Goal: Task Accomplishment & Management: Manage account settings

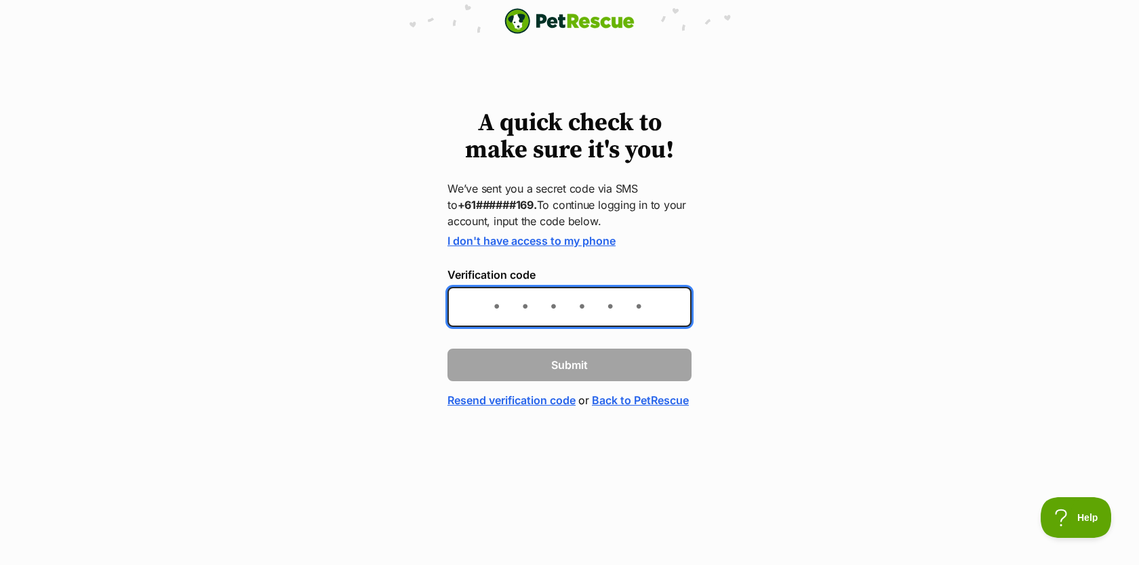
click at [534, 314] on input "Verification code" at bounding box center [569, 307] width 244 height 40
type input "673200"
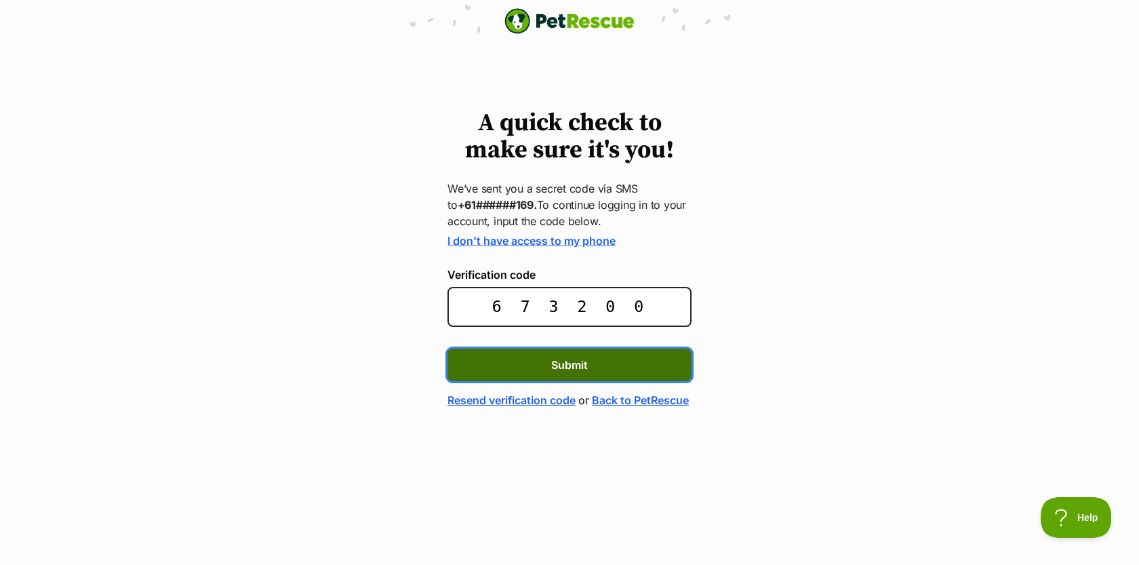
click at [548, 361] on button "Submit" at bounding box center [569, 364] width 244 height 33
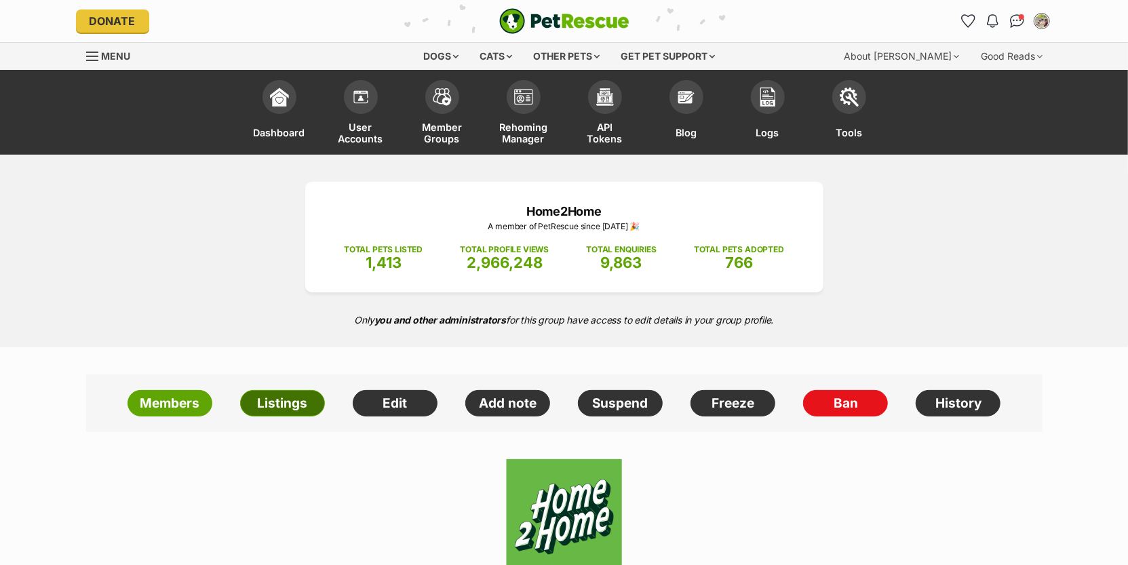
click at [288, 405] on link "Listings" at bounding box center [282, 403] width 85 height 27
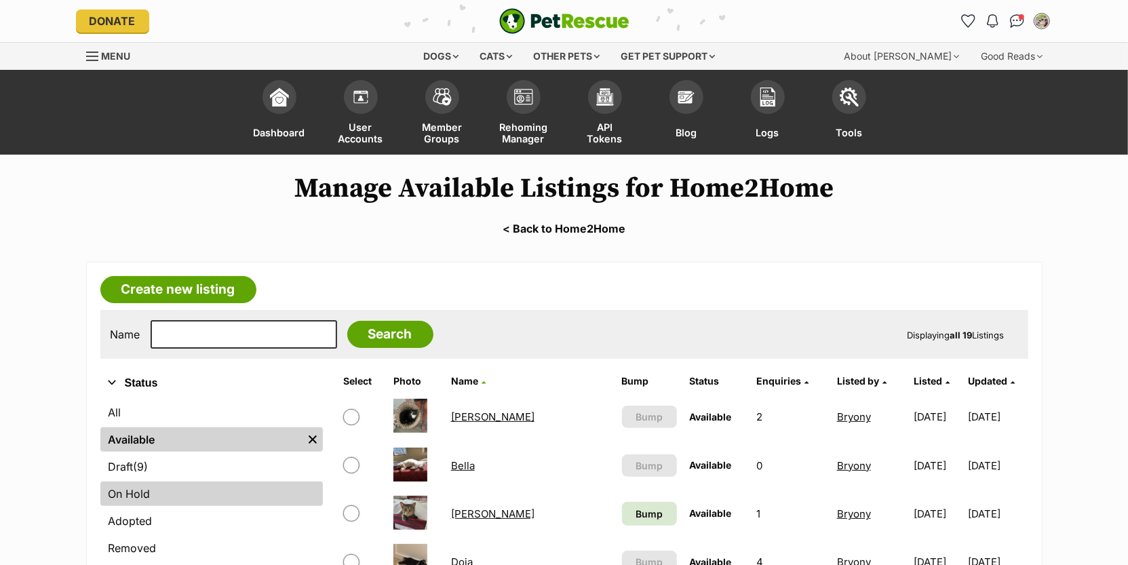
click at [199, 498] on link "On Hold" at bounding box center [211, 493] width 222 height 24
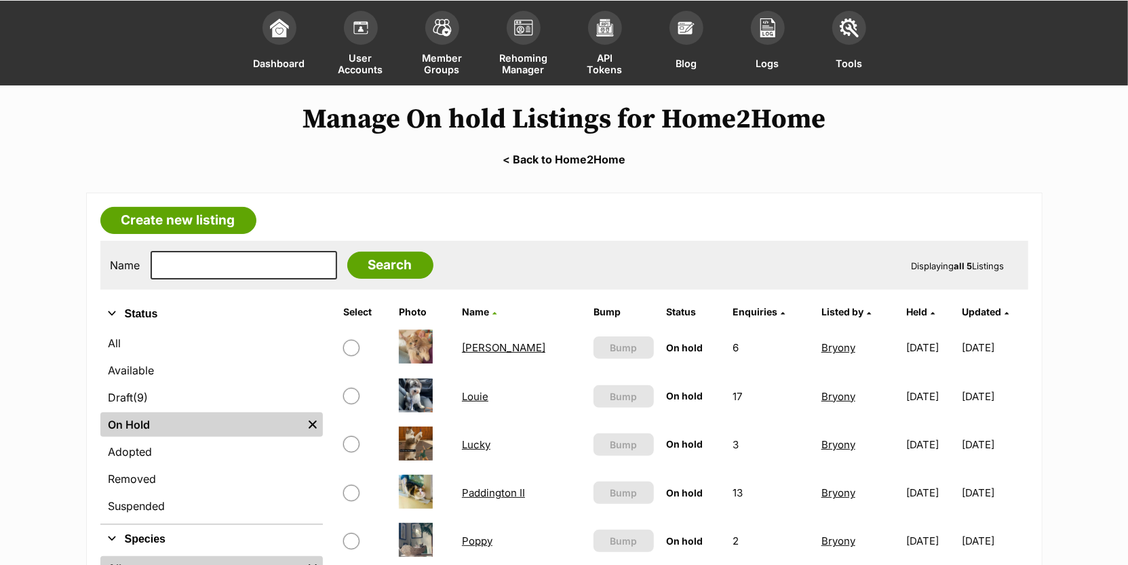
scroll to position [275, 0]
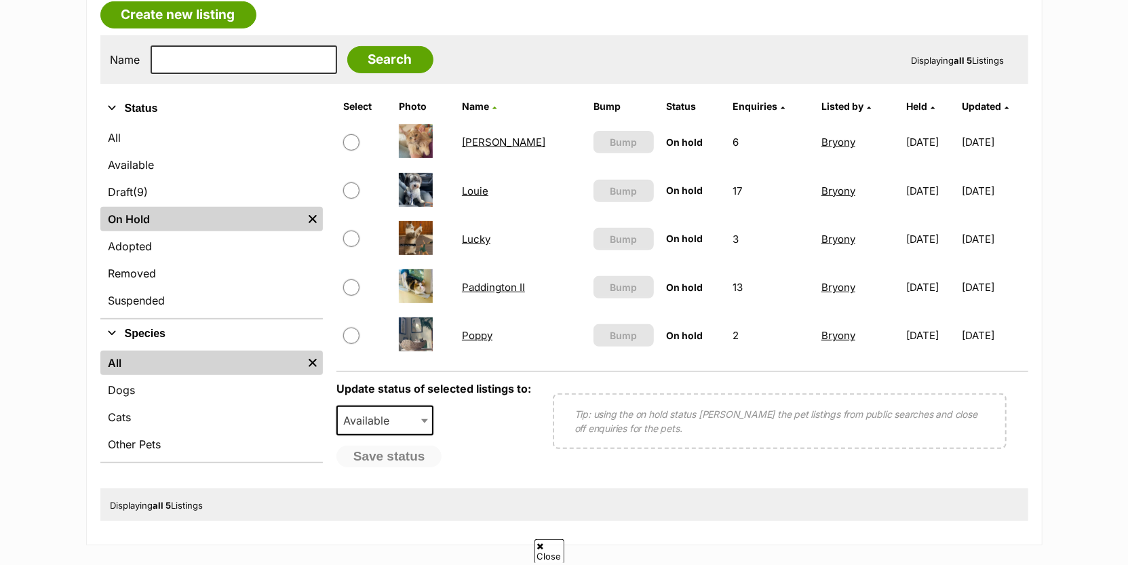
click at [472, 329] on link "Poppy" at bounding box center [477, 335] width 31 height 13
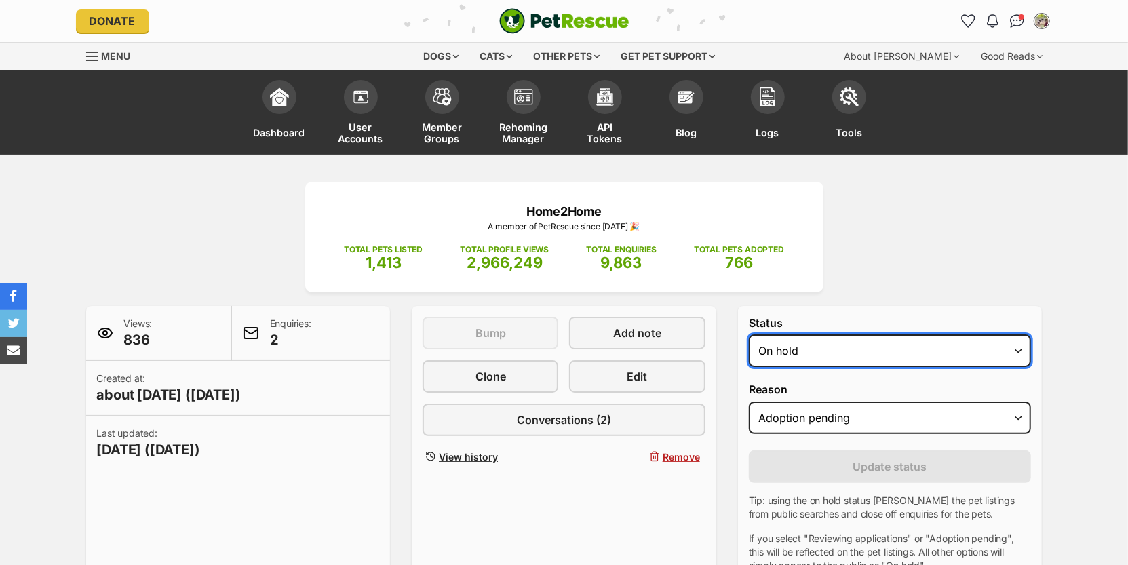
click at [797, 346] on select "Draft - not available as listing has enquires Available On hold Adopted" at bounding box center [890, 350] width 283 height 33
select select "rehomed"
click at [749, 334] on select "Draft - not available as listing has enquires Available On hold Adopted" at bounding box center [890, 350] width 283 height 33
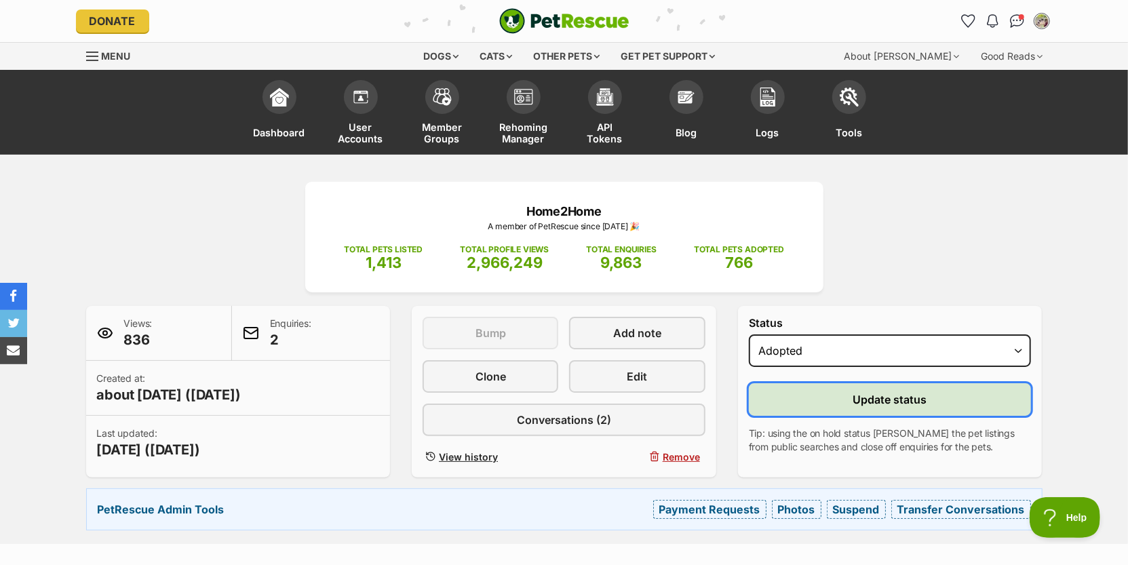
click at [923, 400] on span "Update status" at bounding box center [890, 399] width 74 height 16
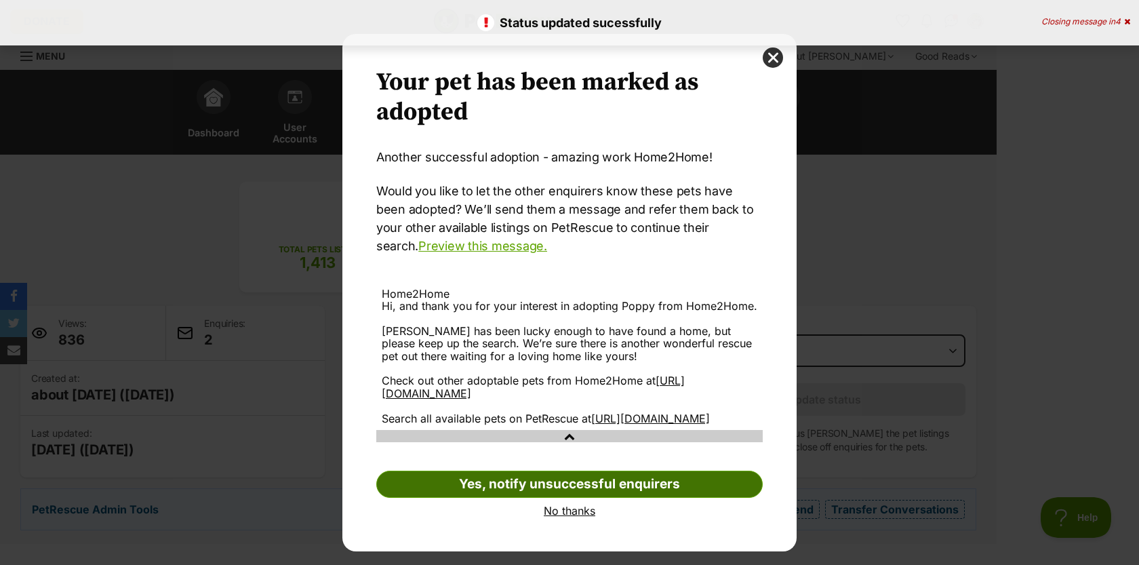
click at [677, 498] on link "Yes, notify unsuccessful enquirers" at bounding box center [569, 484] width 386 height 27
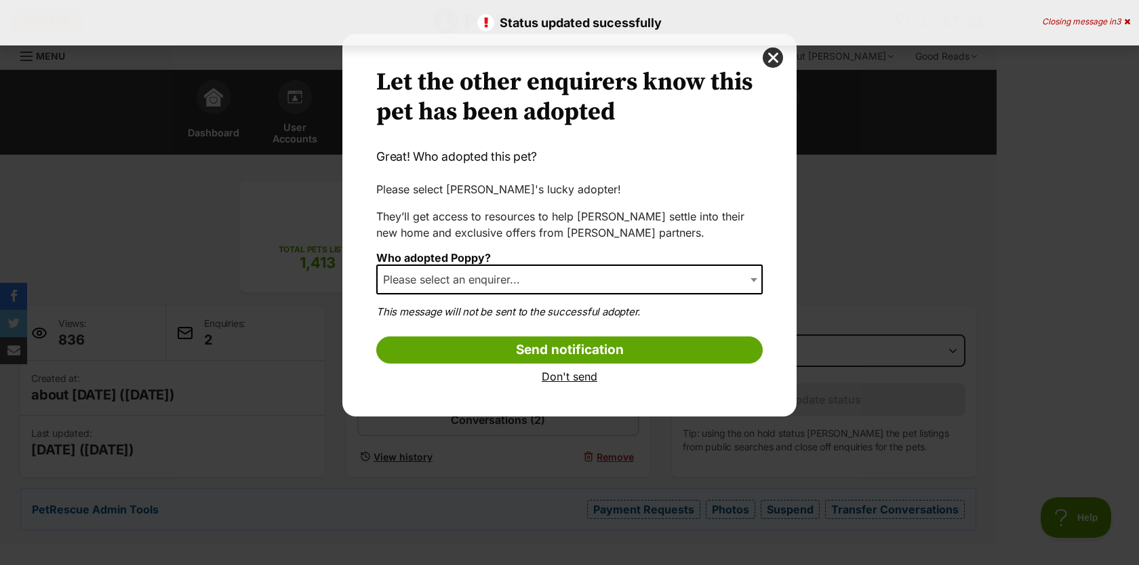
click at [525, 280] on span "Please select an enquirer..." at bounding box center [456, 279] width 156 height 19
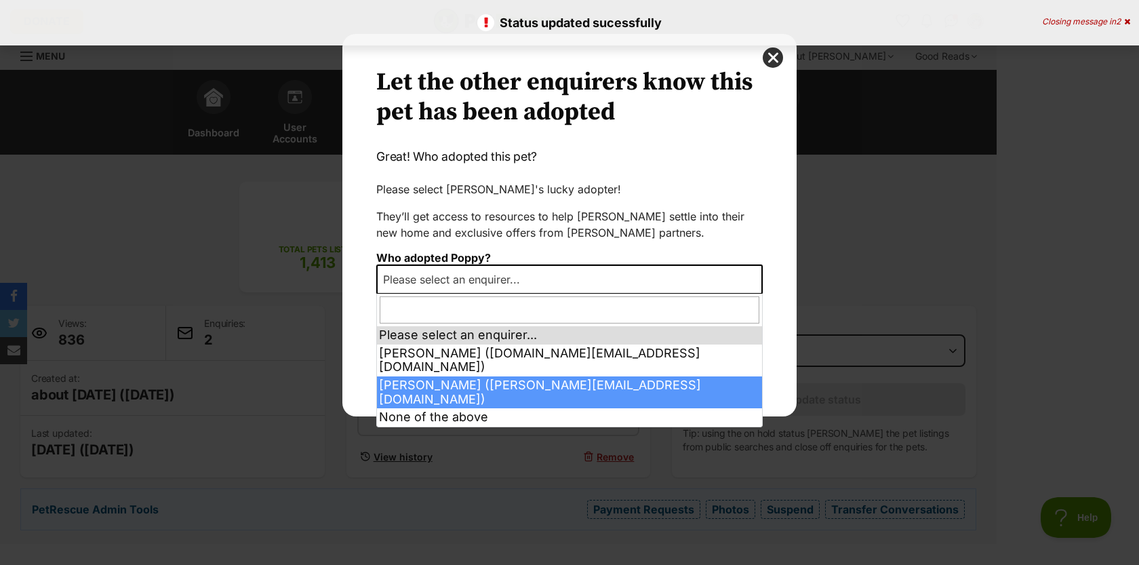
select select "2022550"
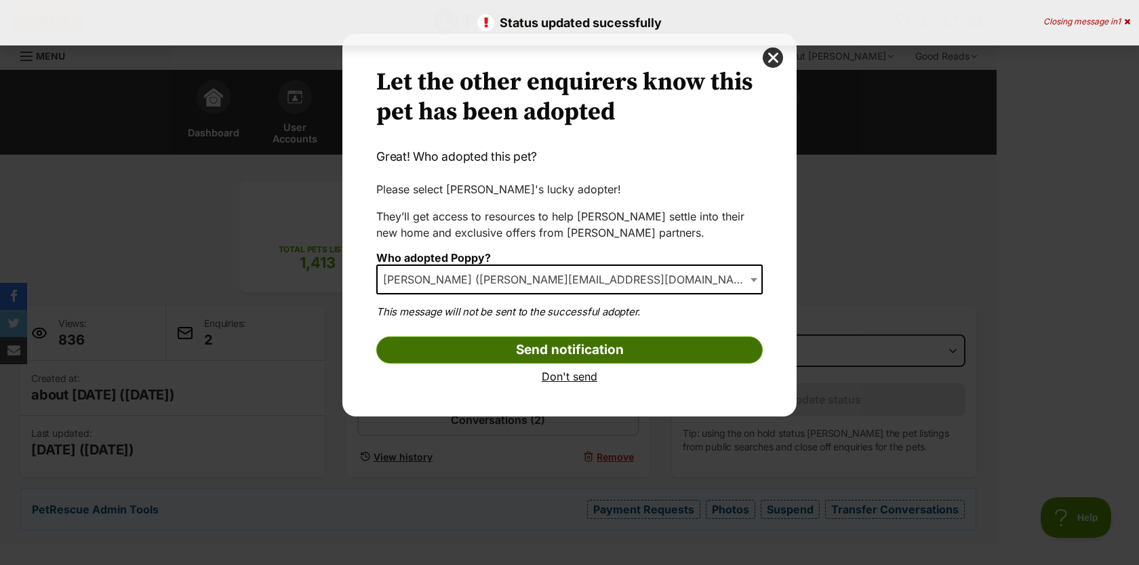
click at [608, 341] on input "Send notification" at bounding box center [569, 349] width 386 height 27
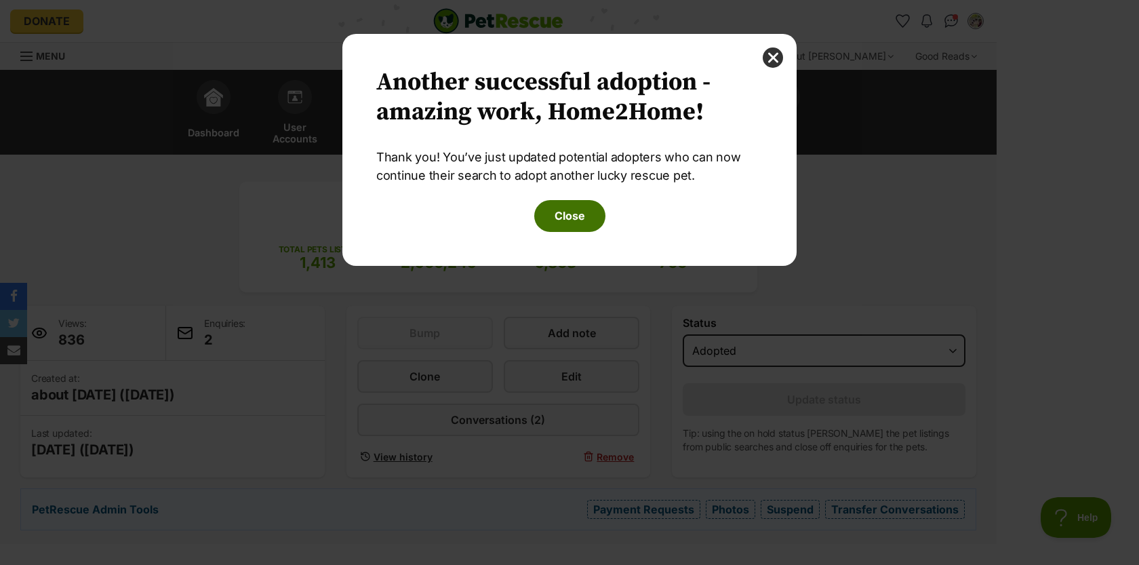
click at [566, 226] on button "Close" at bounding box center [569, 215] width 71 height 31
